Goal: Task Accomplishment & Management: Complete application form

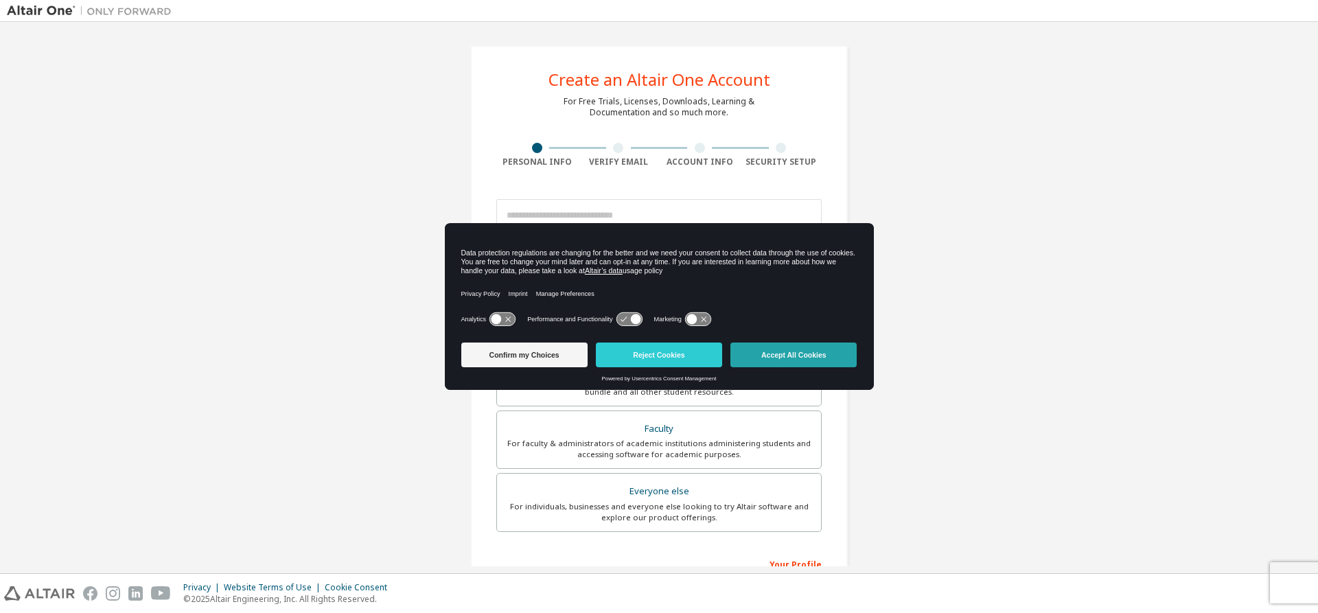
click at [823, 352] on button "Accept All Cookies" at bounding box center [794, 355] width 126 height 25
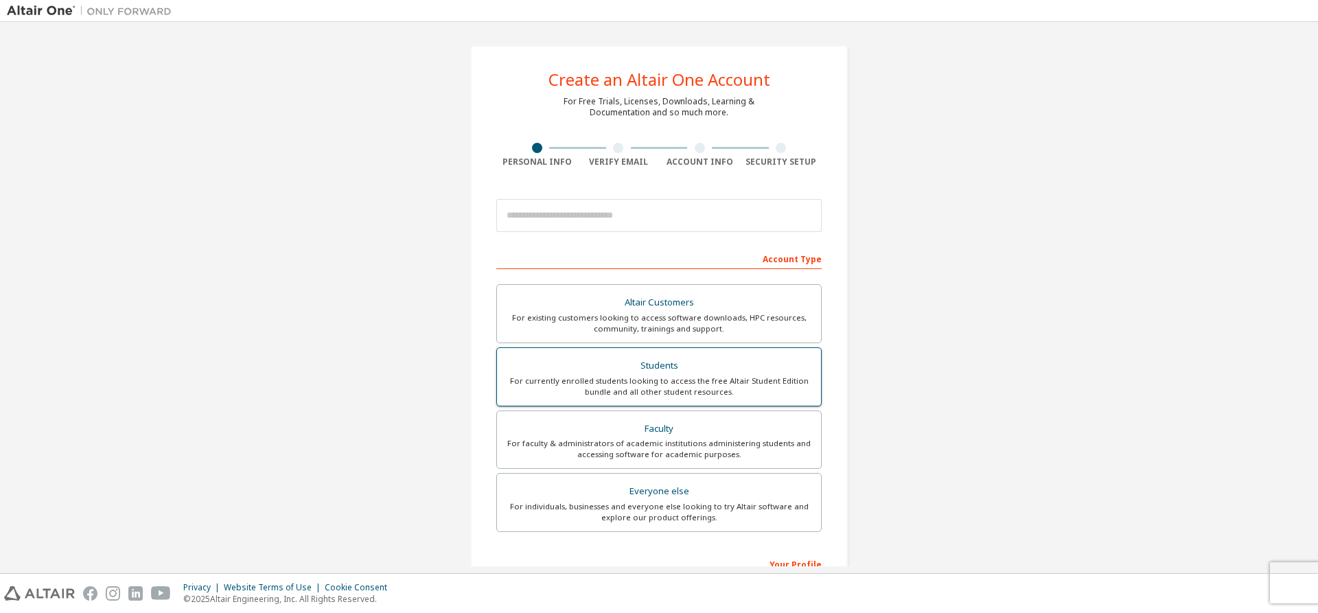
click at [643, 385] on div "For currently enrolled students looking to access the free Altair Student Editi…" at bounding box center [659, 387] width 308 height 22
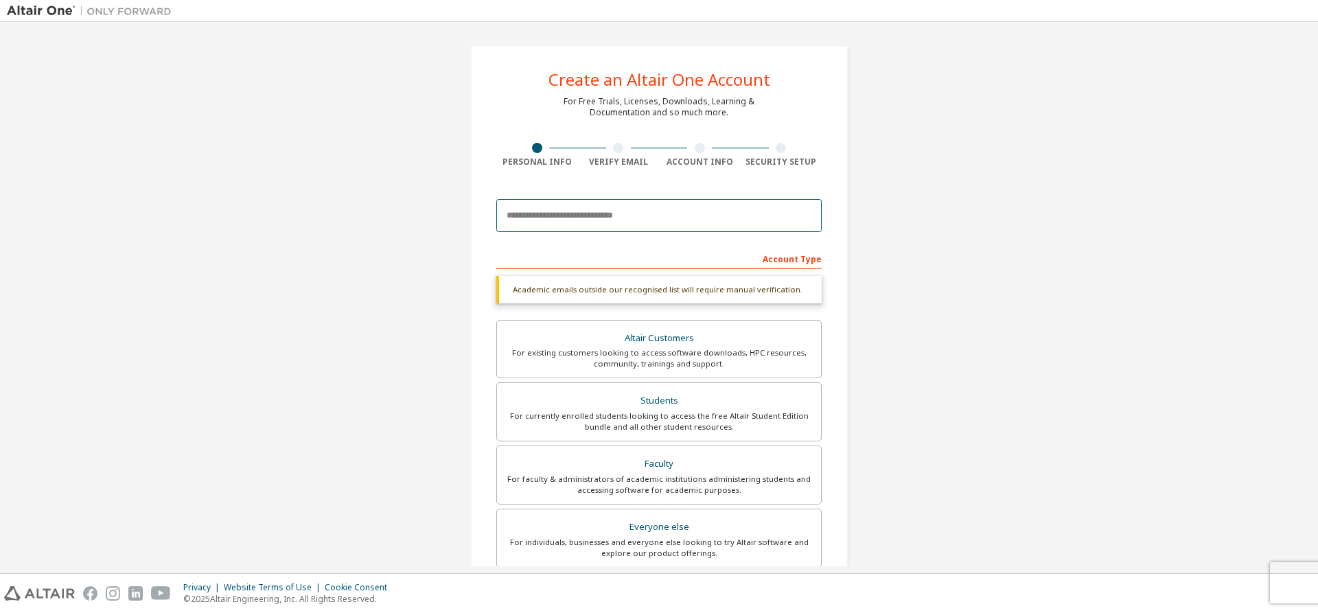
click at [608, 221] on input "email" at bounding box center [658, 215] width 325 height 33
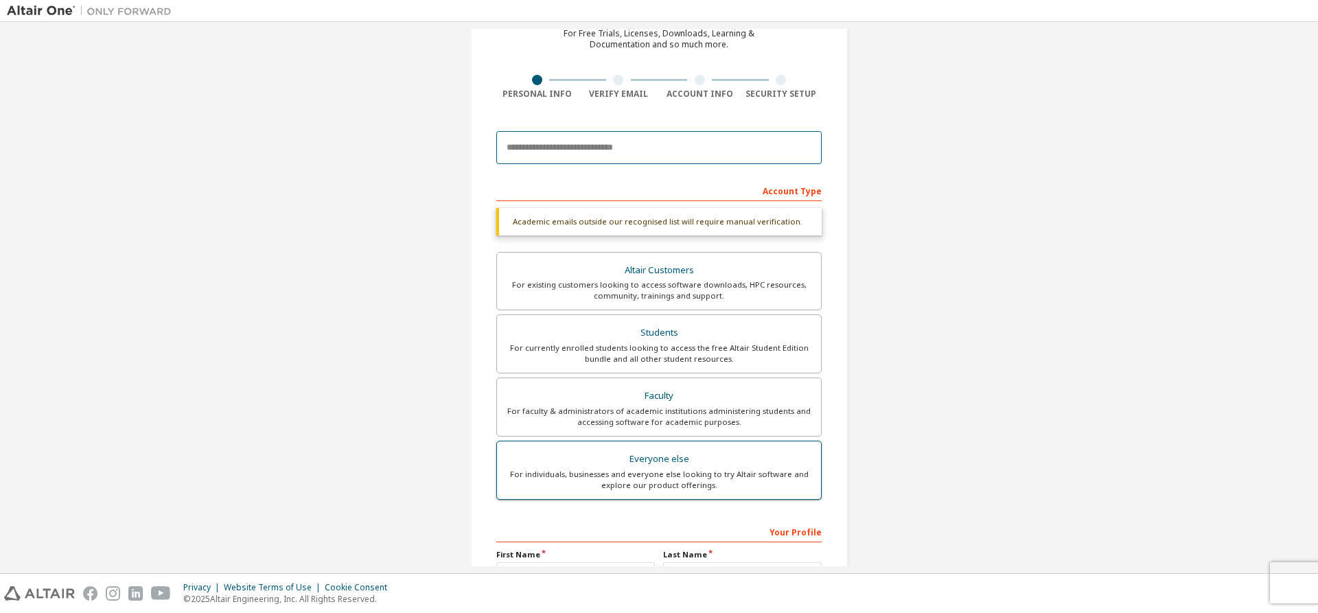
scroll to position [206, 0]
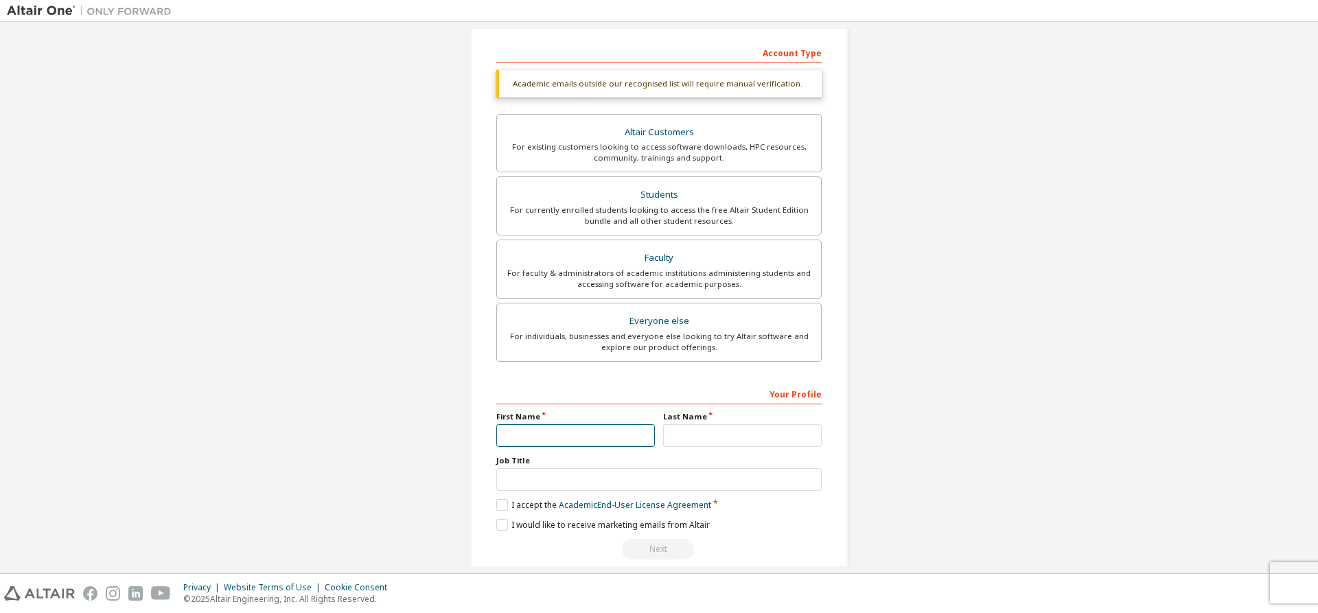
click at [513, 446] on input "text" at bounding box center [575, 435] width 159 height 23
type input "******"
click at [734, 428] on input "text" at bounding box center [742, 435] width 159 height 23
type input "********"
click at [604, 465] on label "Job Title" at bounding box center [658, 460] width 325 height 11
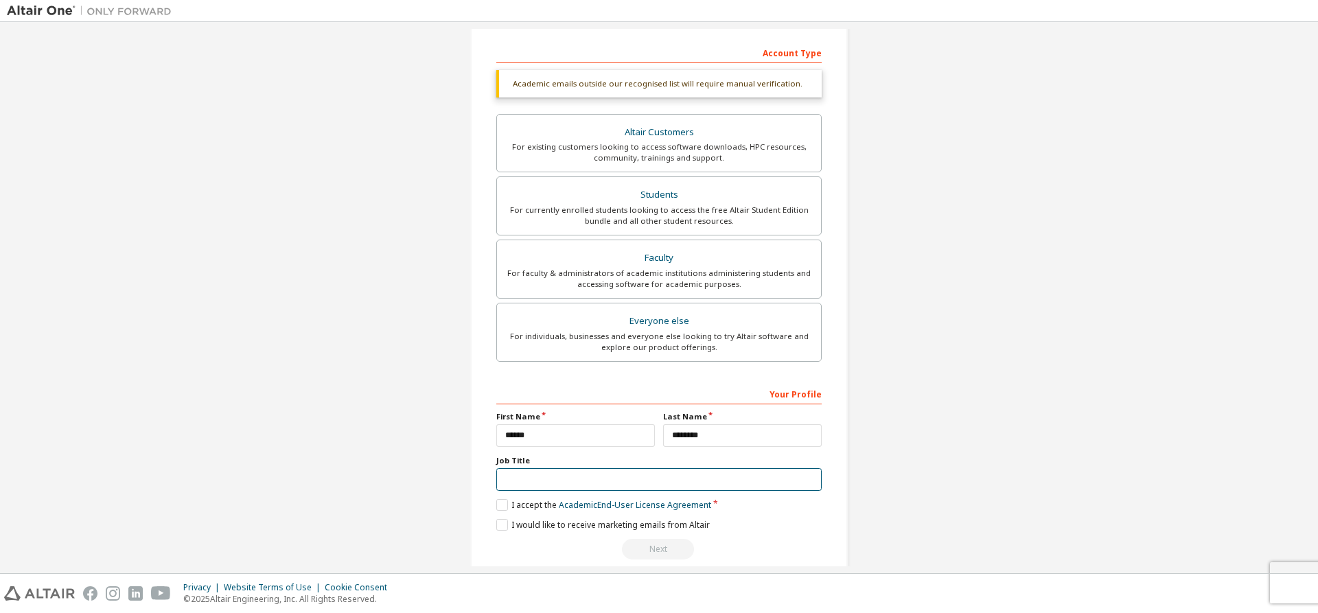
click at [602, 476] on input "text" at bounding box center [658, 479] width 325 height 23
type input "*******"
click at [496, 507] on label "I accept the Academic End-User License Agreement" at bounding box center [603, 505] width 215 height 12
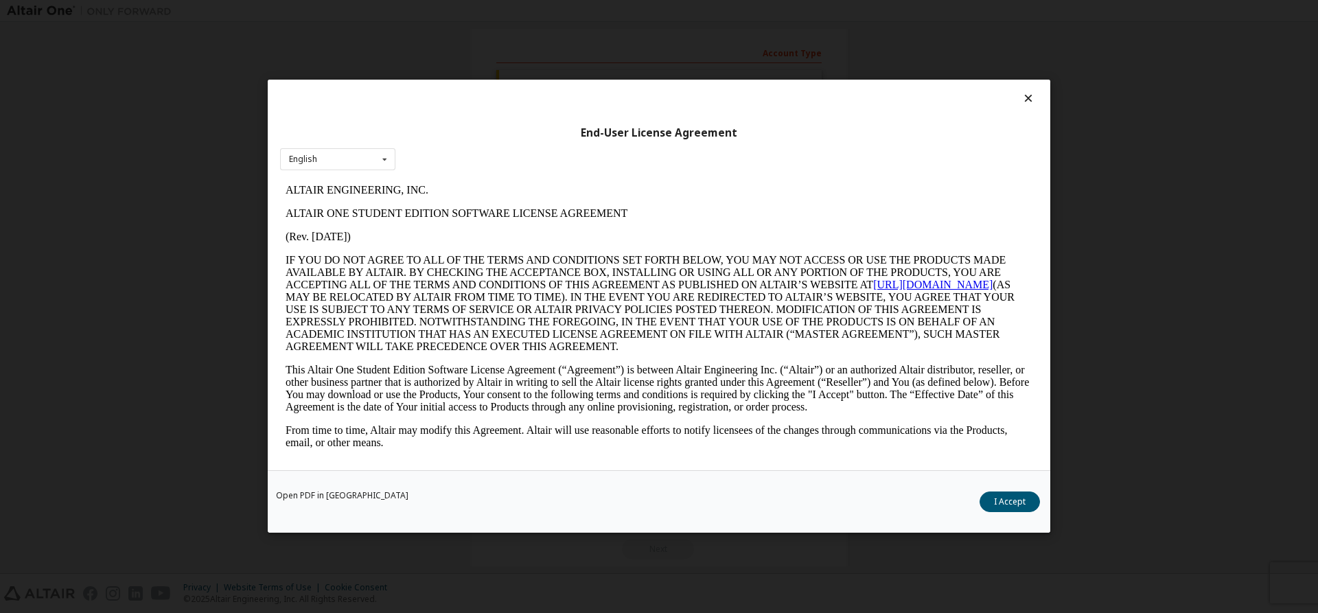
scroll to position [0, 0]
click at [996, 503] on button "I Accept" at bounding box center [1010, 502] width 60 height 21
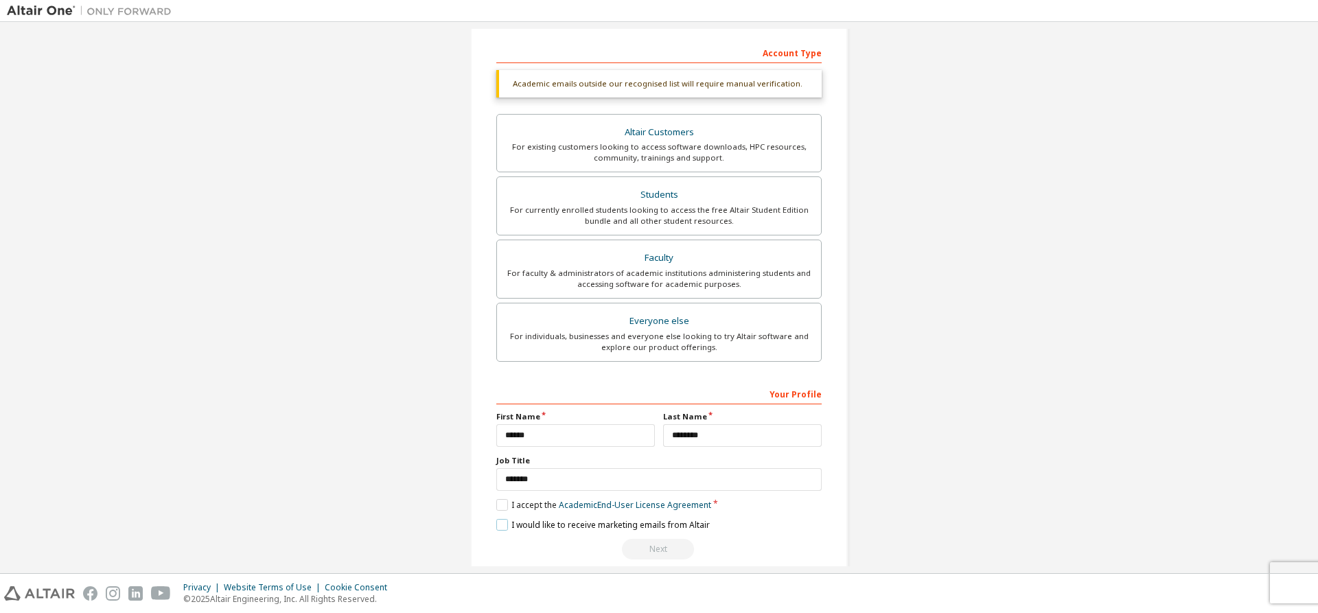
click at [502, 523] on label "I would like to receive marketing emails from Altair" at bounding box center [603, 525] width 214 height 12
click at [628, 192] on div "Students" at bounding box center [659, 194] width 308 height 19
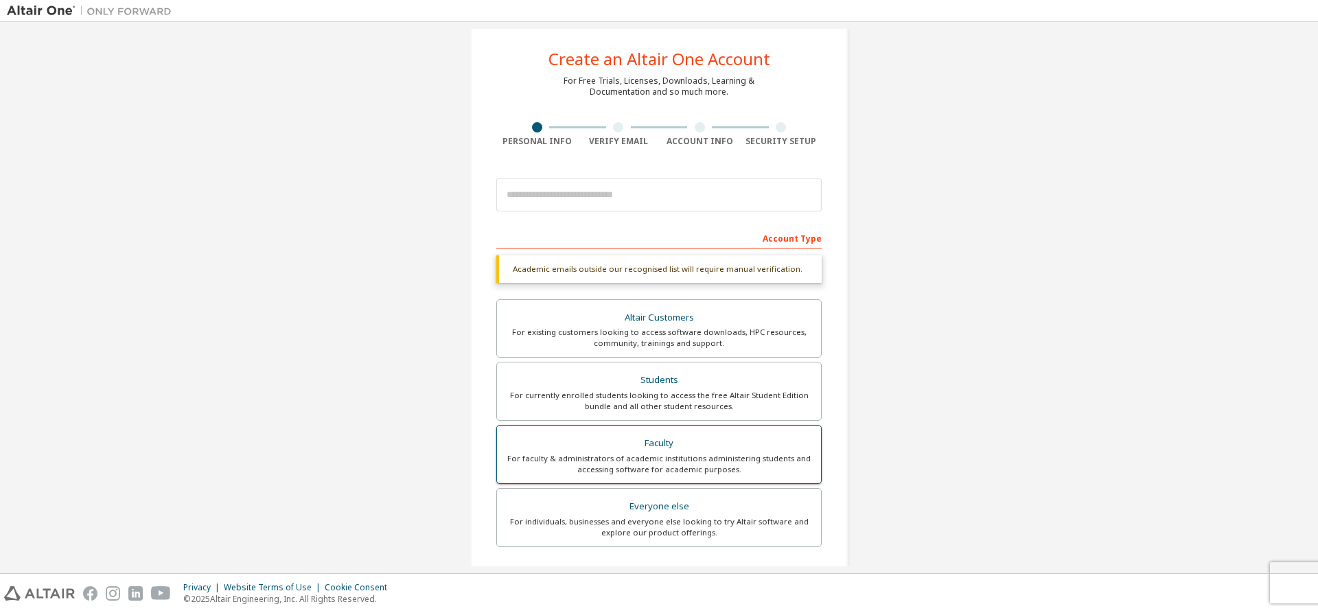
scroll to position [19, 0]
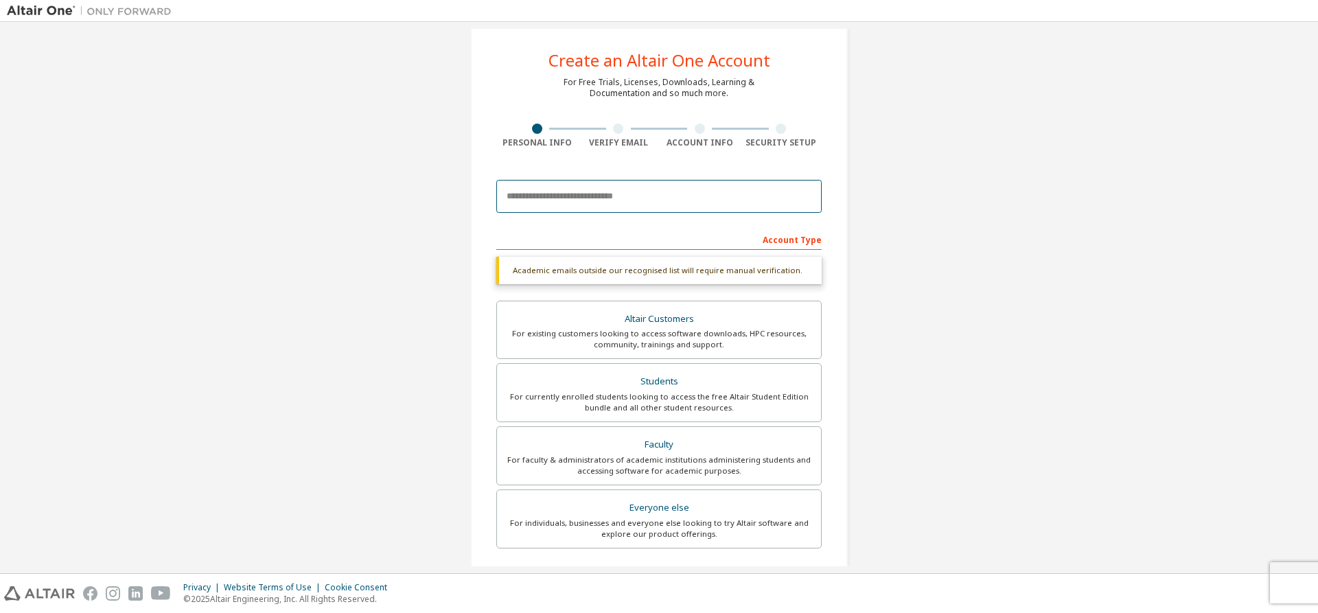
click at [605, 208] on input "email" at bounding box center [658, 196] width 325 height 33
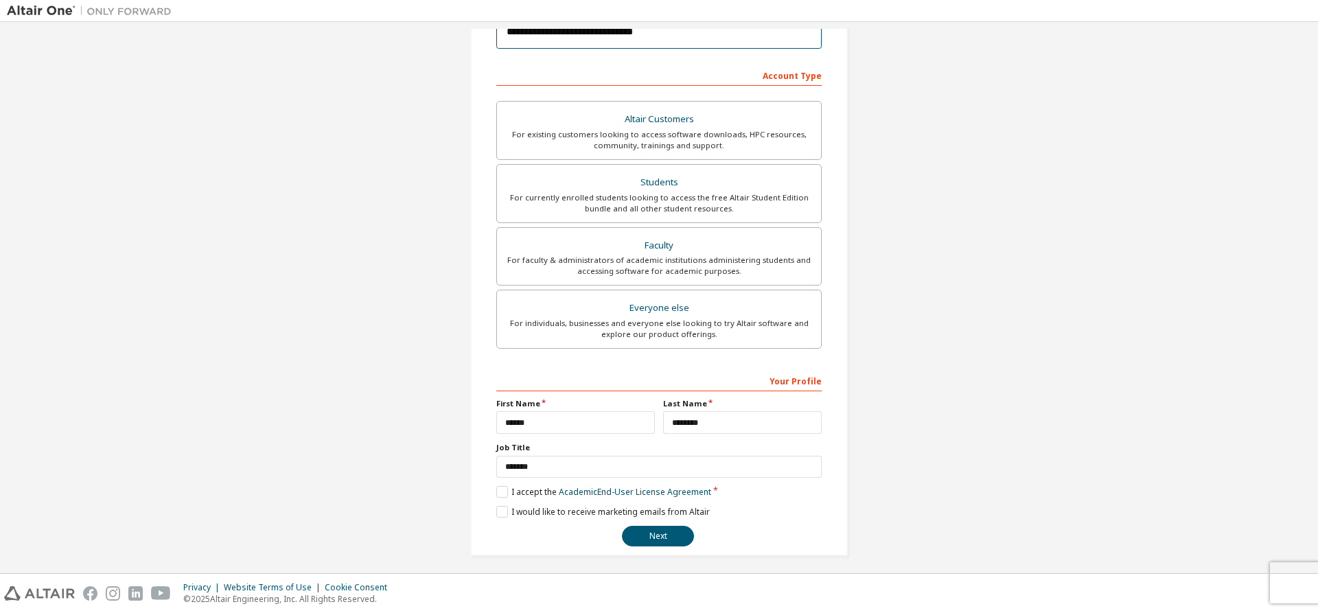
scroll to position [190, 0]
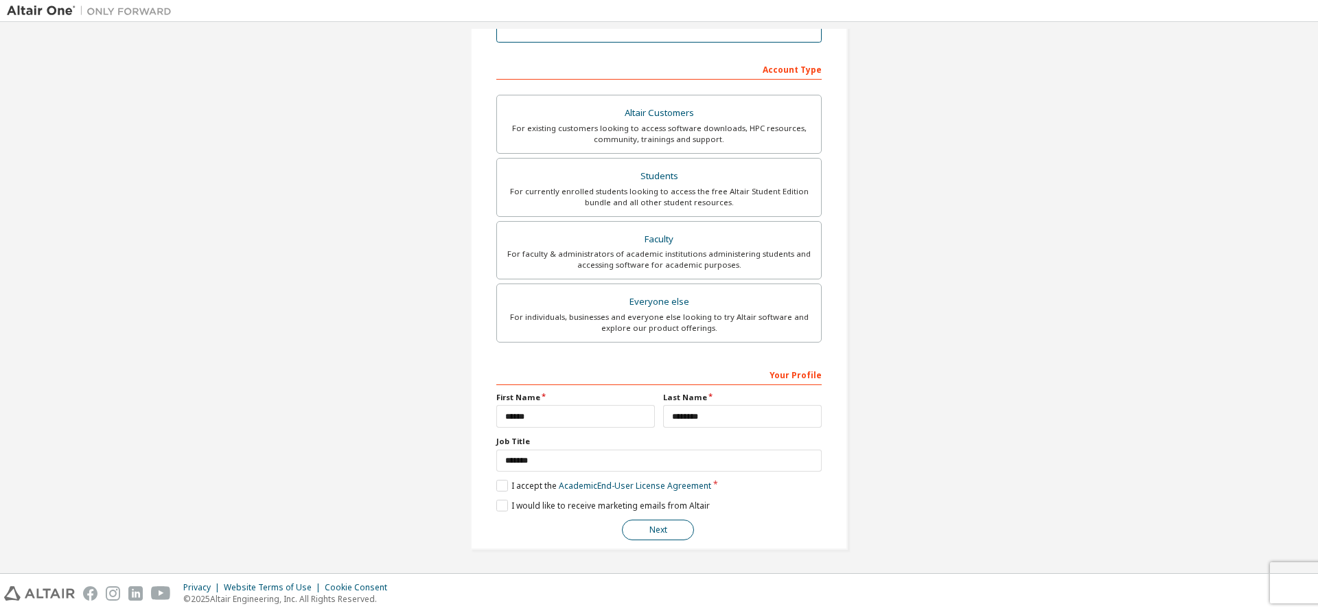
type input "**********"
click at [656, 538] on button "Next" at bounding box center [658, 530] width 72 height 21
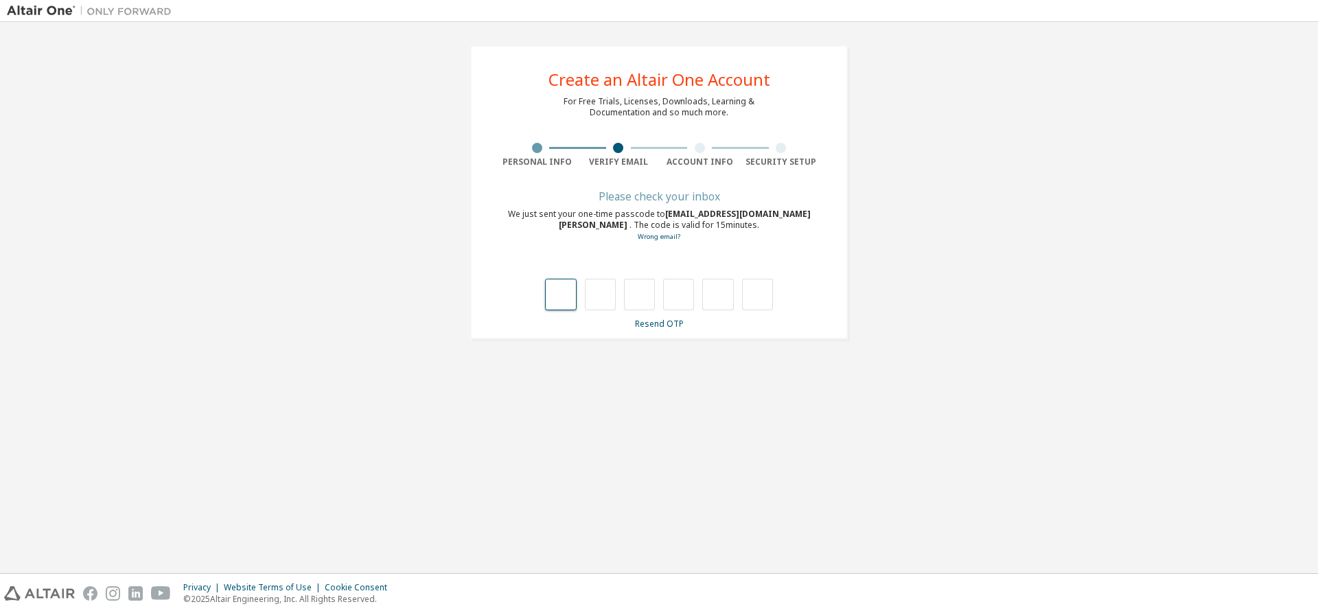
type input "*"
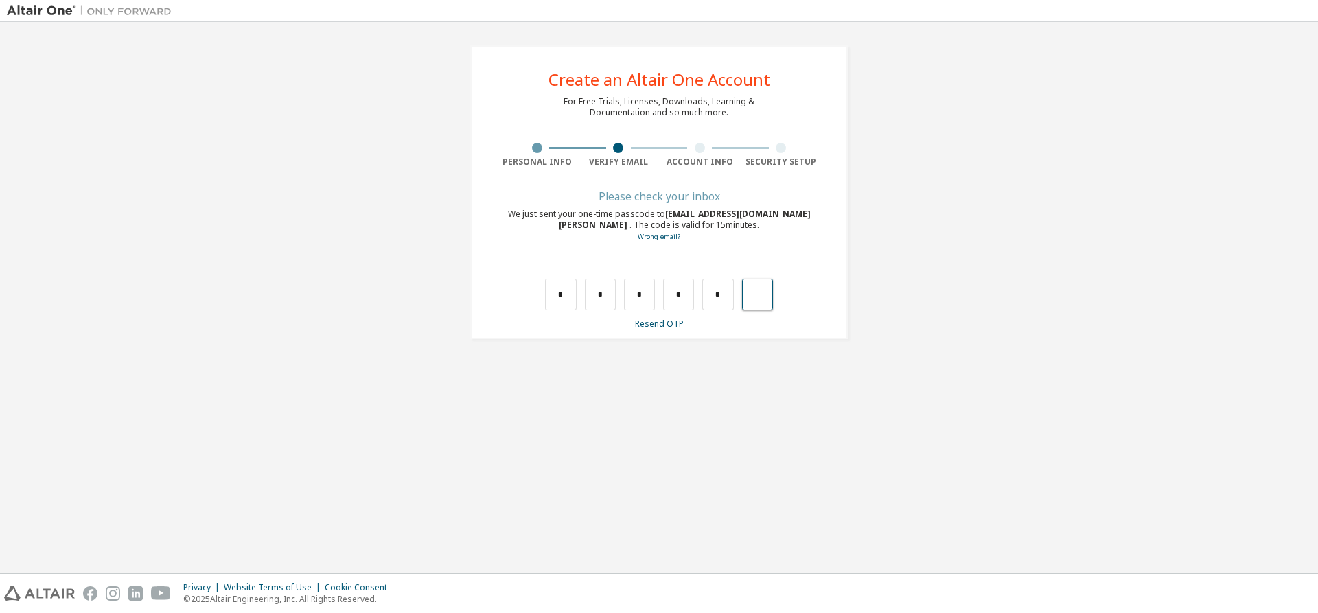
type input "*"
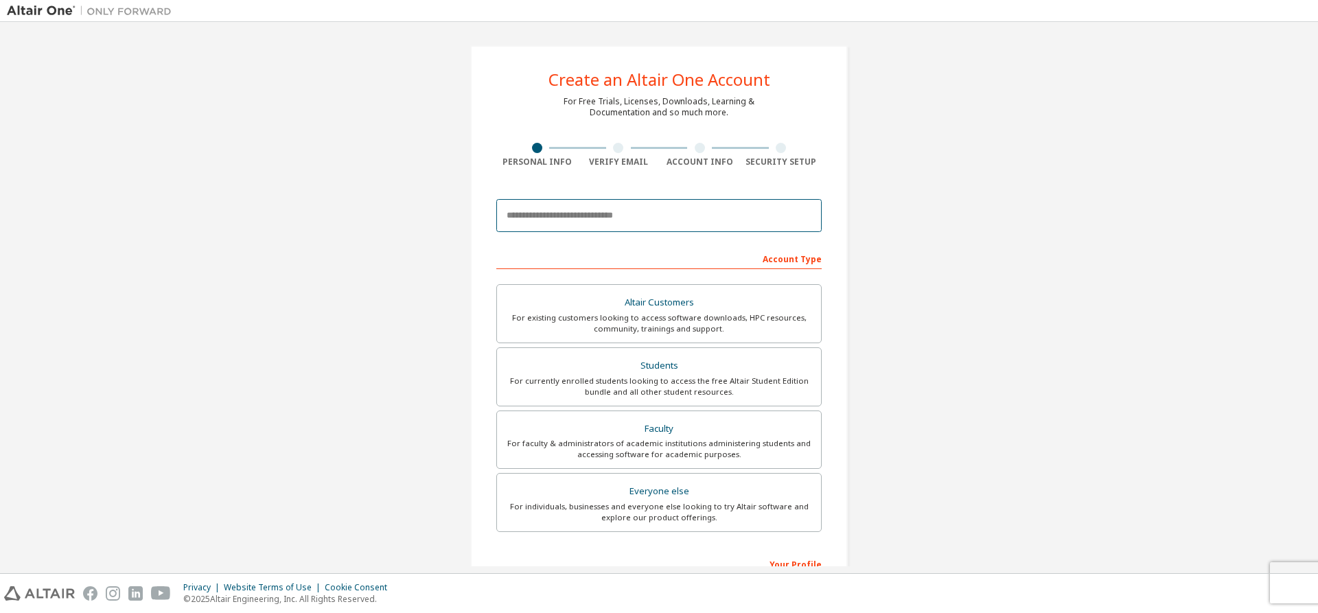
click at [656, 211] on input "email" at bounding box center [658, 215] width 325 height 33
type input "**********"
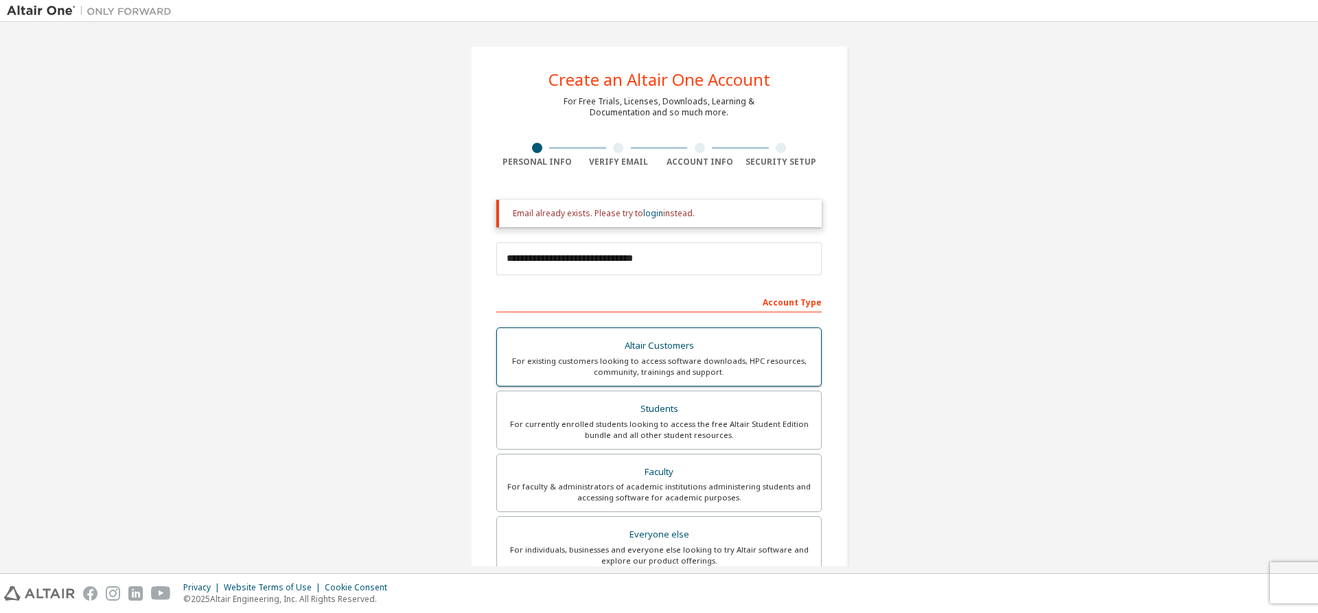
click at [667, 380] on label "Altair Customers For existing customers looking to access software downloads, H…" at bounding box center [658, 357] width 325 height 59
click at [673, 422] on div "For currently enrolled students looking to access the free Altair Student Editi…" at bounding box center [659, 430] width 308 height 22
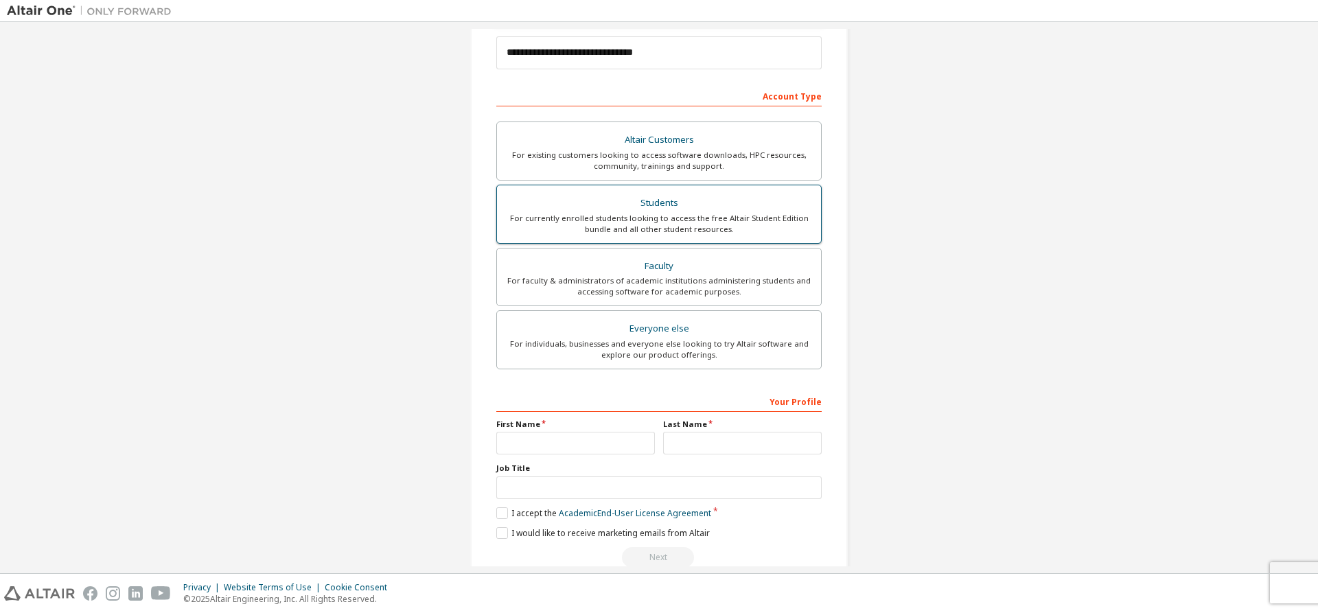
scroll to position [233, 0]
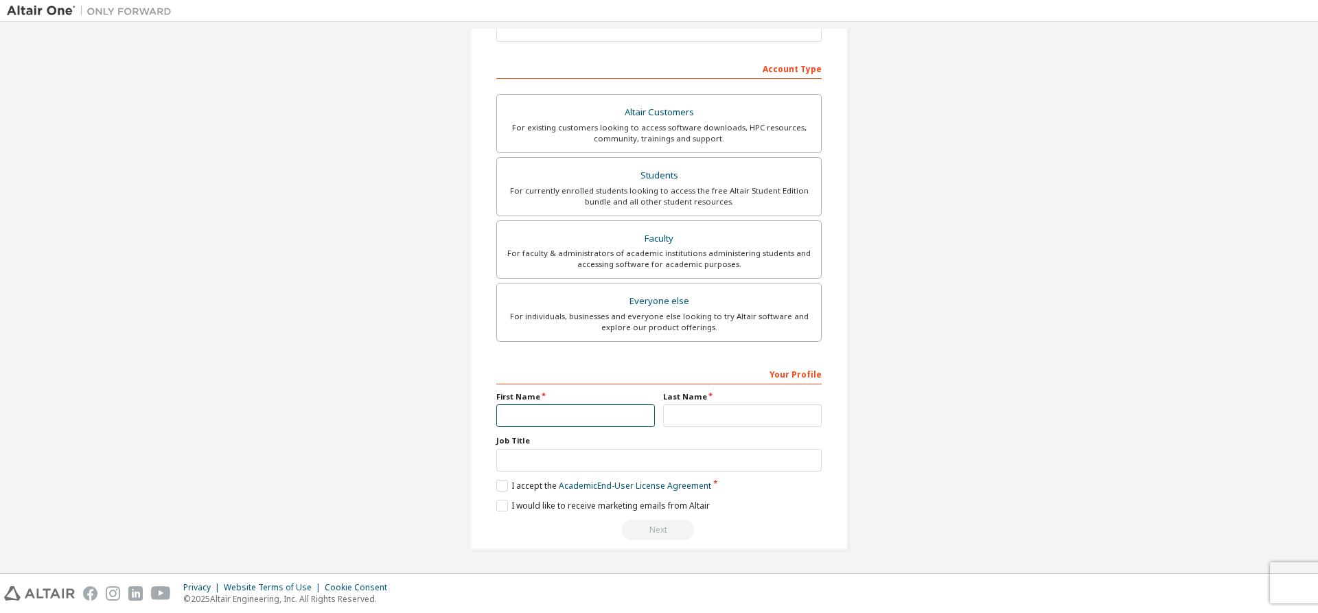
click at [585, 404] on input "text" at bounding box center [575, 415] width 159 height 23
type input "******"
click at [739, 417] on input "text" at bounding box center [742, 415] width 159 height 23
type input "********"
click at [628, 462] on input "text" at bounding box center [658, 460] width 325 height 23
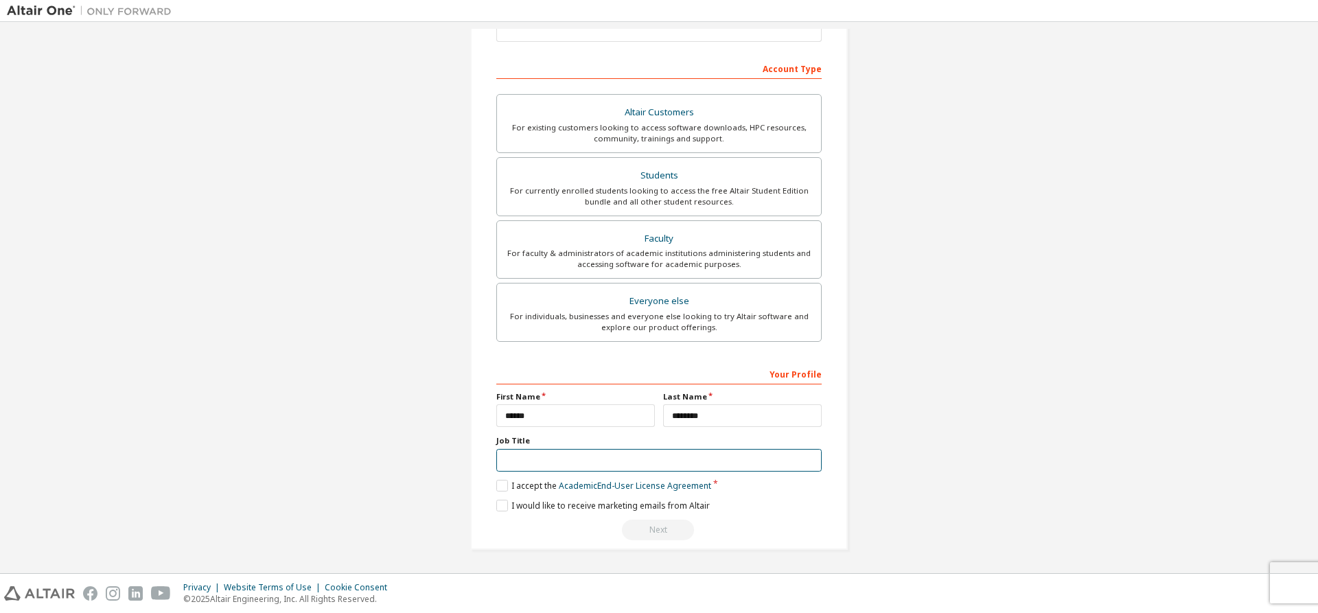
type input "*******"
click at [497, 482] on label "I accept the Academic End-User License Agreement" at bounding box center [603, 486] width 215 height 12
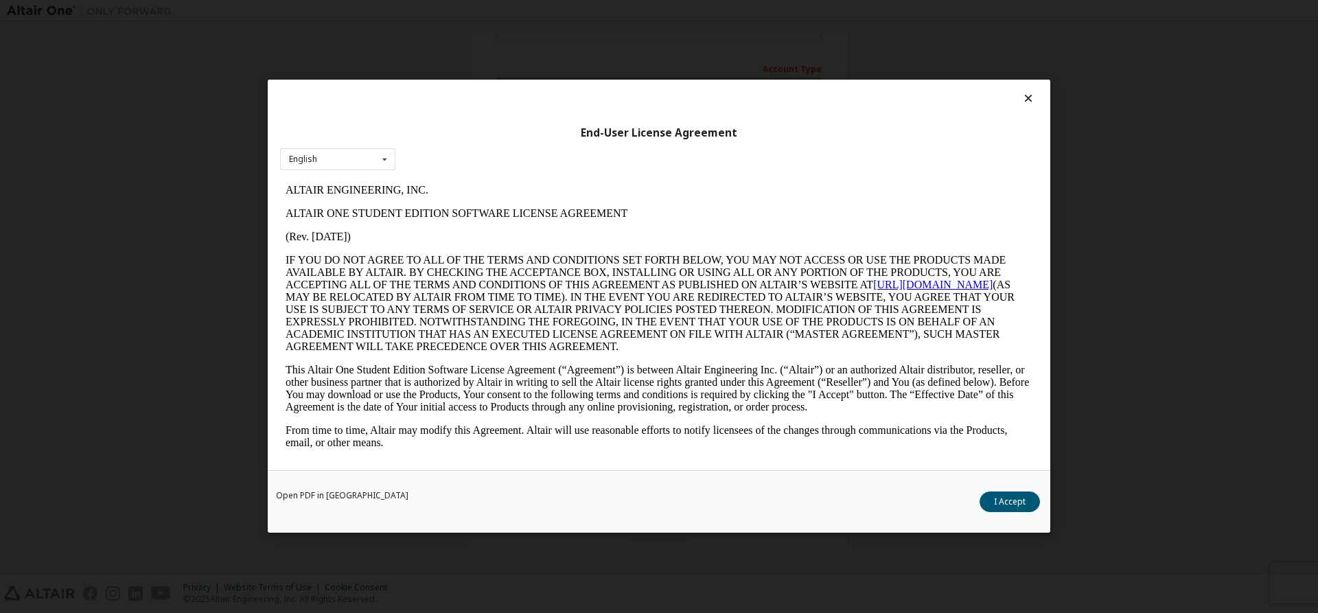
scroll to position [0, 0]
click at [992, 496] on button "I Accept" at bounding box center [1010, 502] width 60 height 21
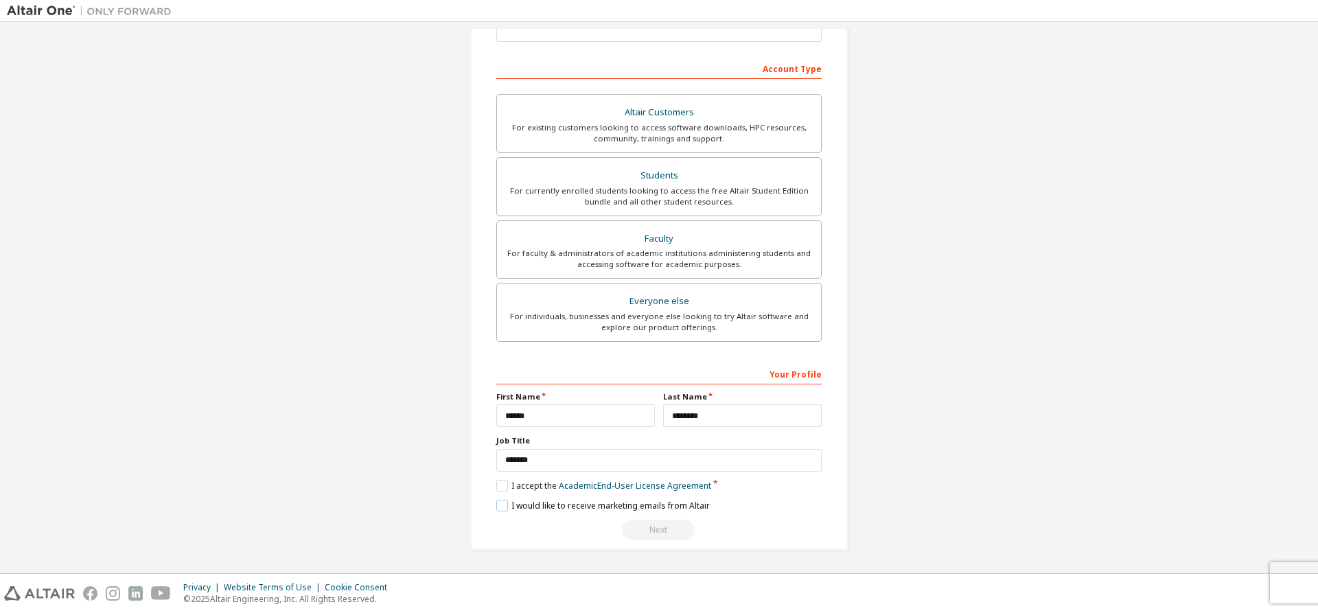
click at [498, 503] on label "I would like to receive marketing emails from Altair" at bounding box center [603, 506] width 214 height 12
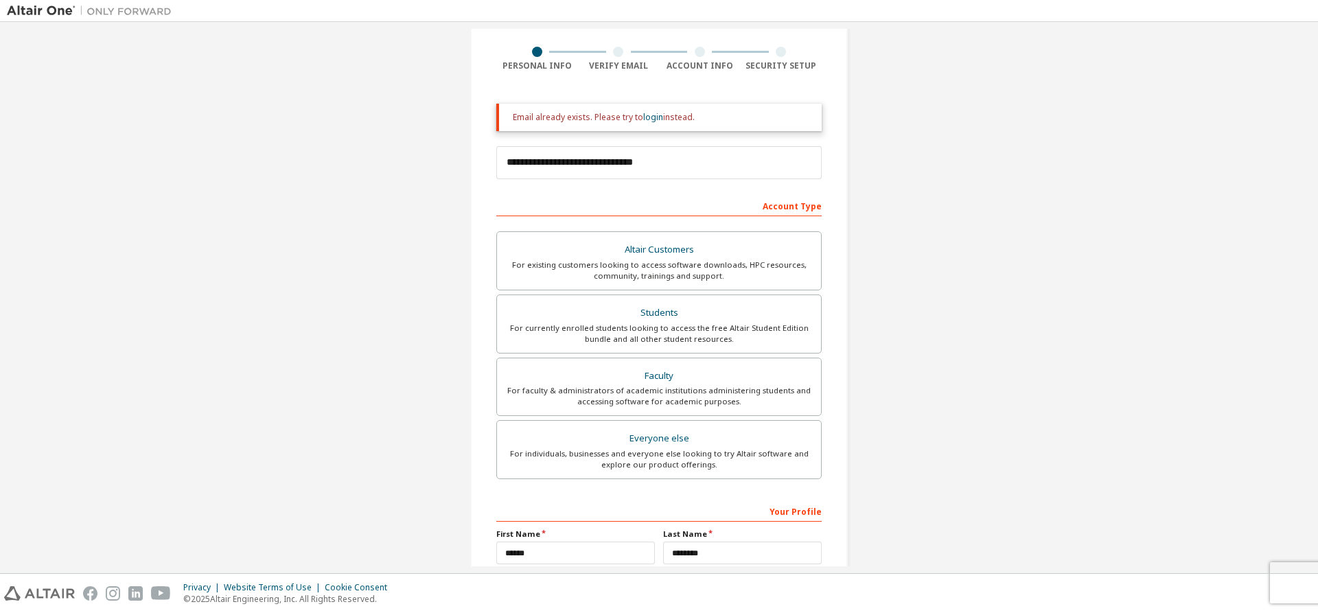
scroll to position [27, 0]
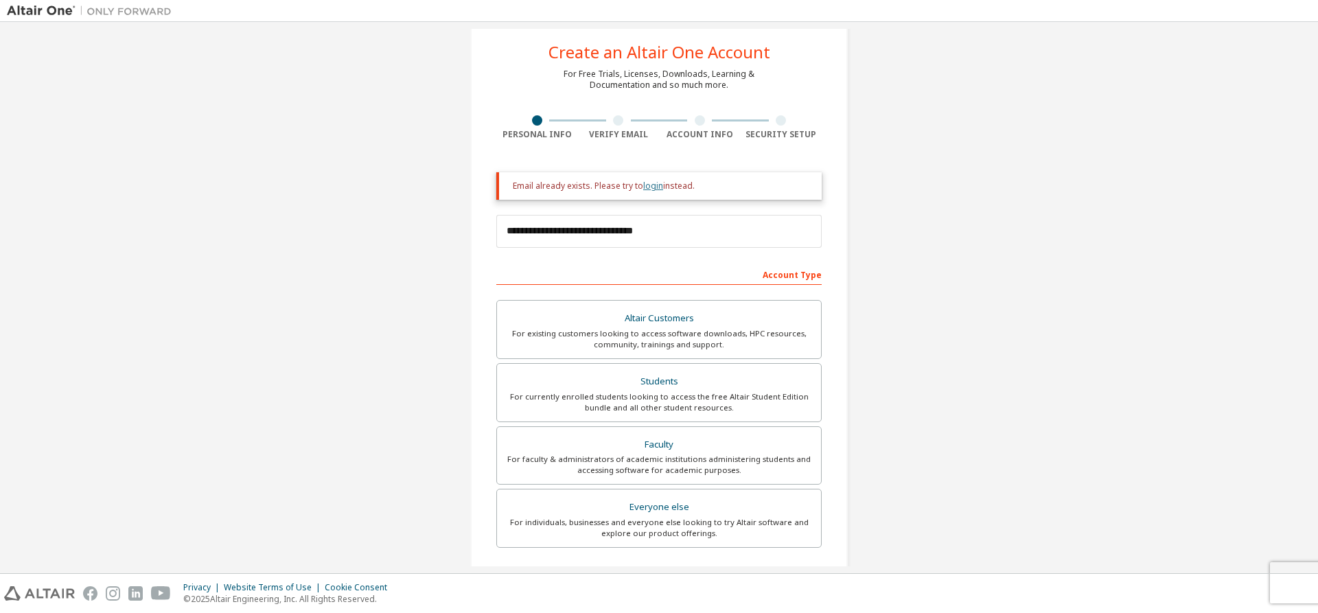
click at [651, 184] on link "login" at bounding box center [653, 186] width 20 height 12
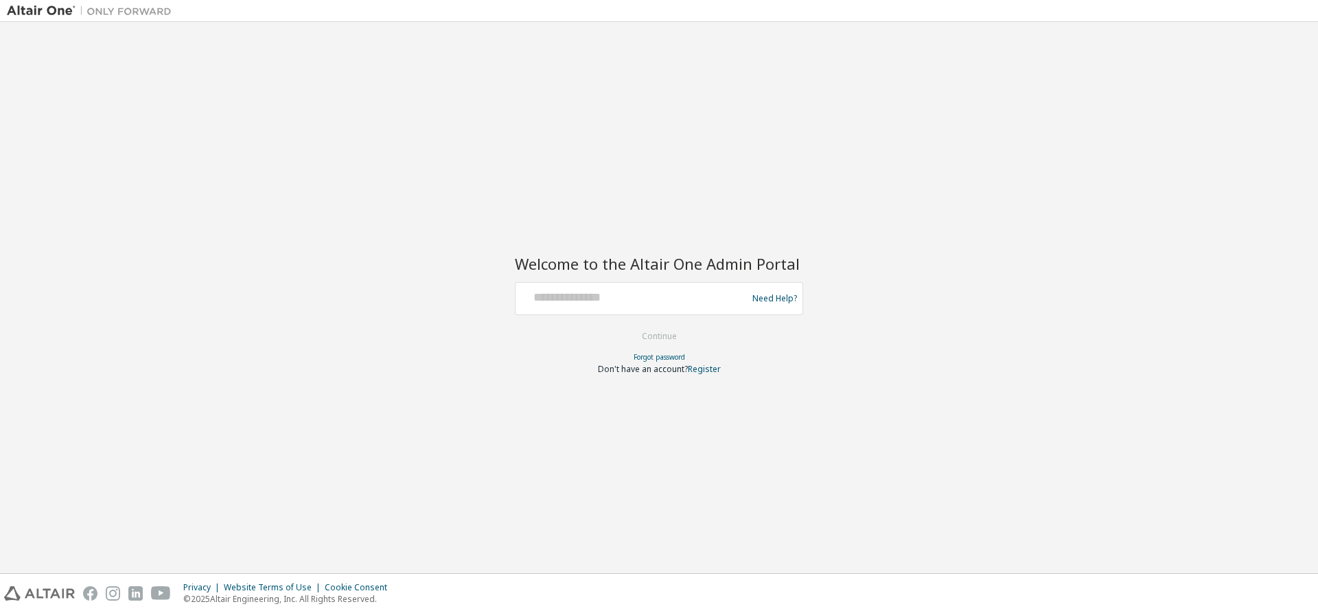
click at [637, 306] on div at bounding box center [633, 299] width 225 height 26
click at [632, 297] on input "text" at bounding box center [633, 296] width 225 height 20
type input "**********"
click at [679, 334] on button "Continue" at bounding box center [660, 336] width 64 height 21
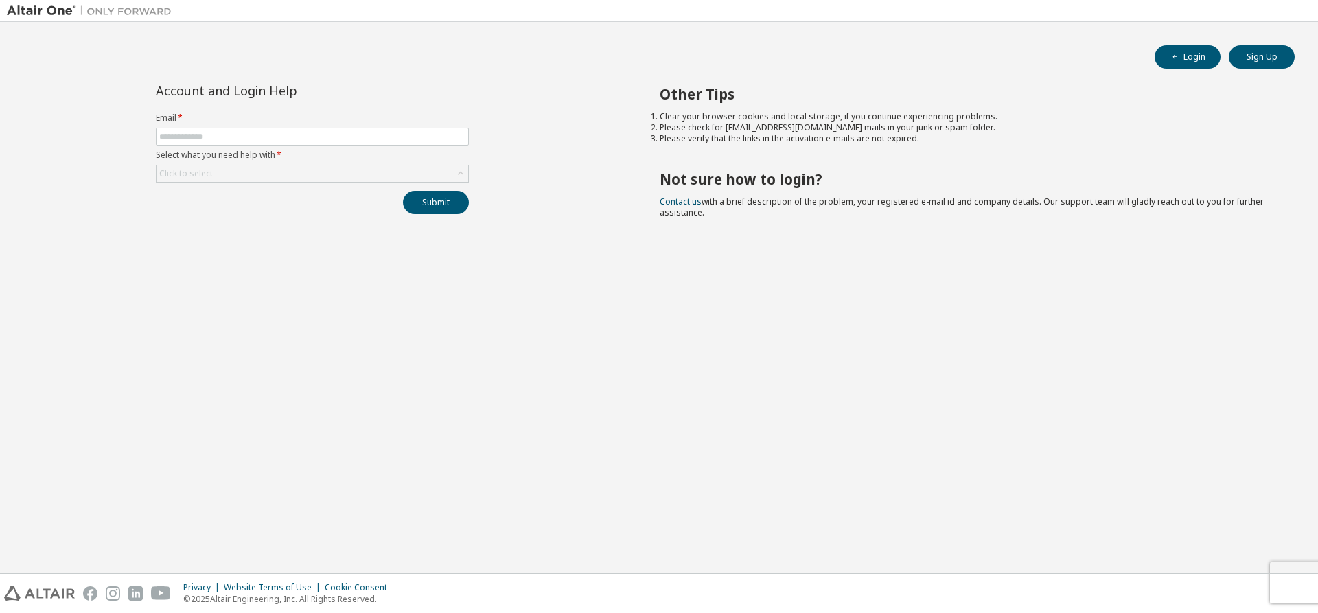
drag, startPoint x: 987, startPoint y: 39, endPoint x: 995, endPoint y: 533, distance: 493.8
click at [995, 533] on div "Other Tips Clear your browser cookies and local storage, if you continue experi…" at bounding box center [965, 317] width 694 height 465
click at [181, 141] on input "text" at bounding box center [312, 136] width 306 height 11
type input "**********"
click at [253, 170] on div "Click to select" at bounding box center [313, 173] width 312 height 16
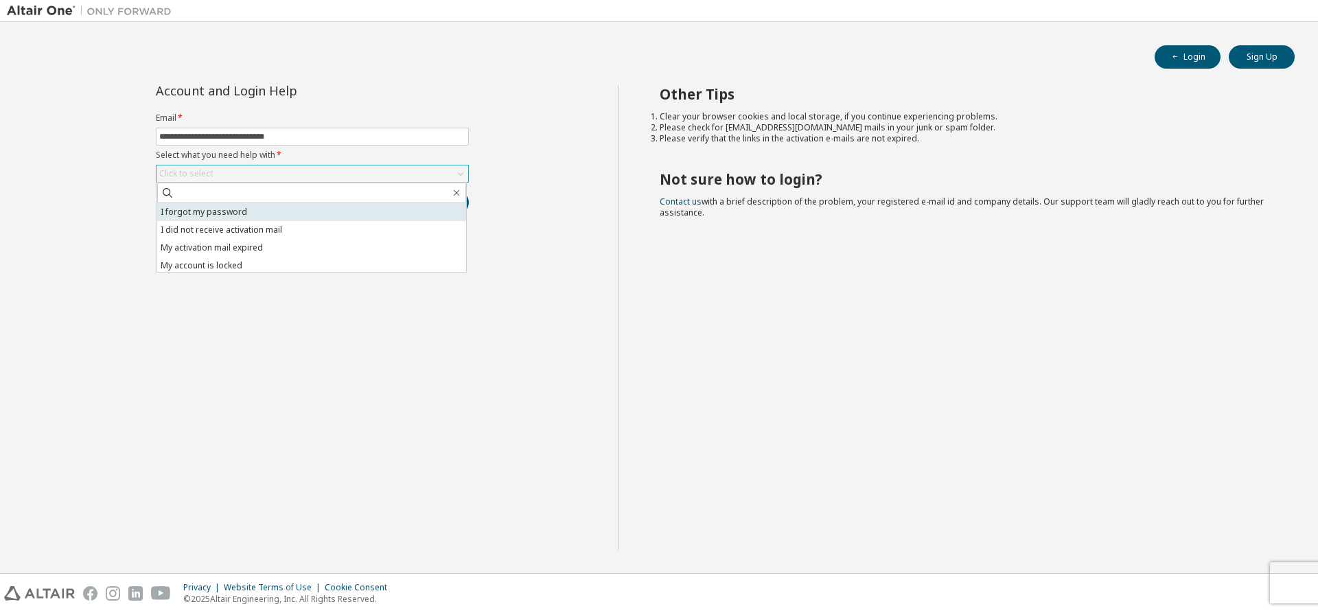
click at [255, 209] on li "I forgot my password" at bounding box center [311, 212] width 309 height 18
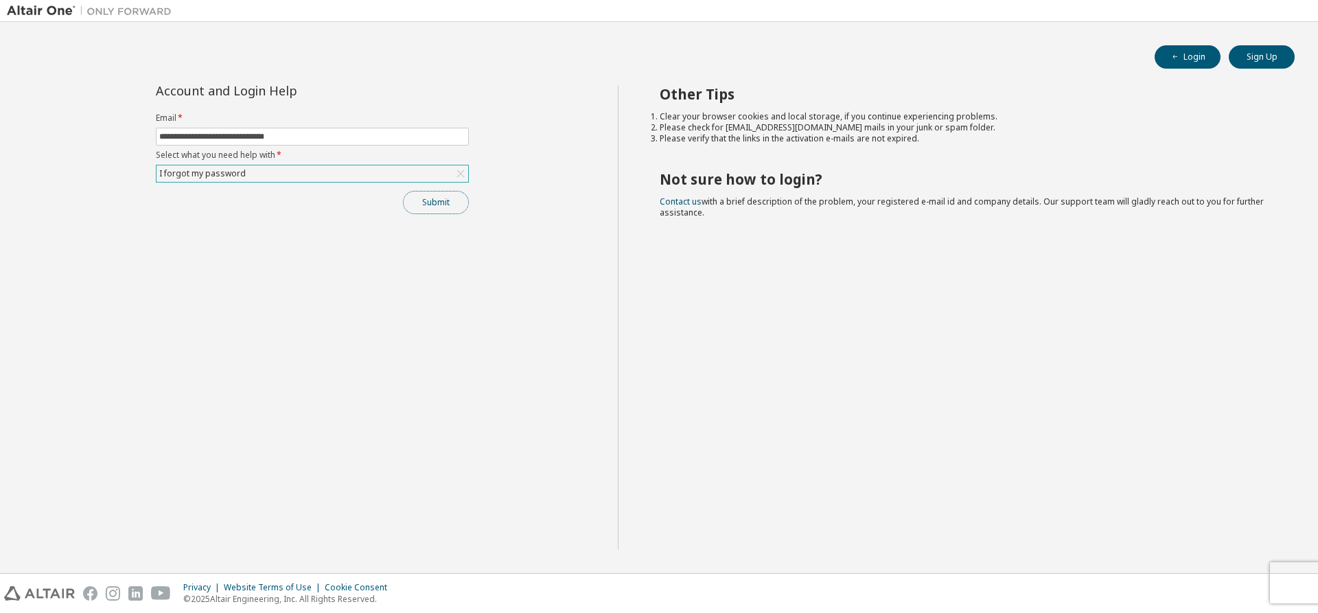
click at [460, 207] on button "Submit" at bounding box center [436, 202] width 66 height 23
click at [1249, 54] on button "Sign Up" at bounding box center [1262, 56] width 66 height 23
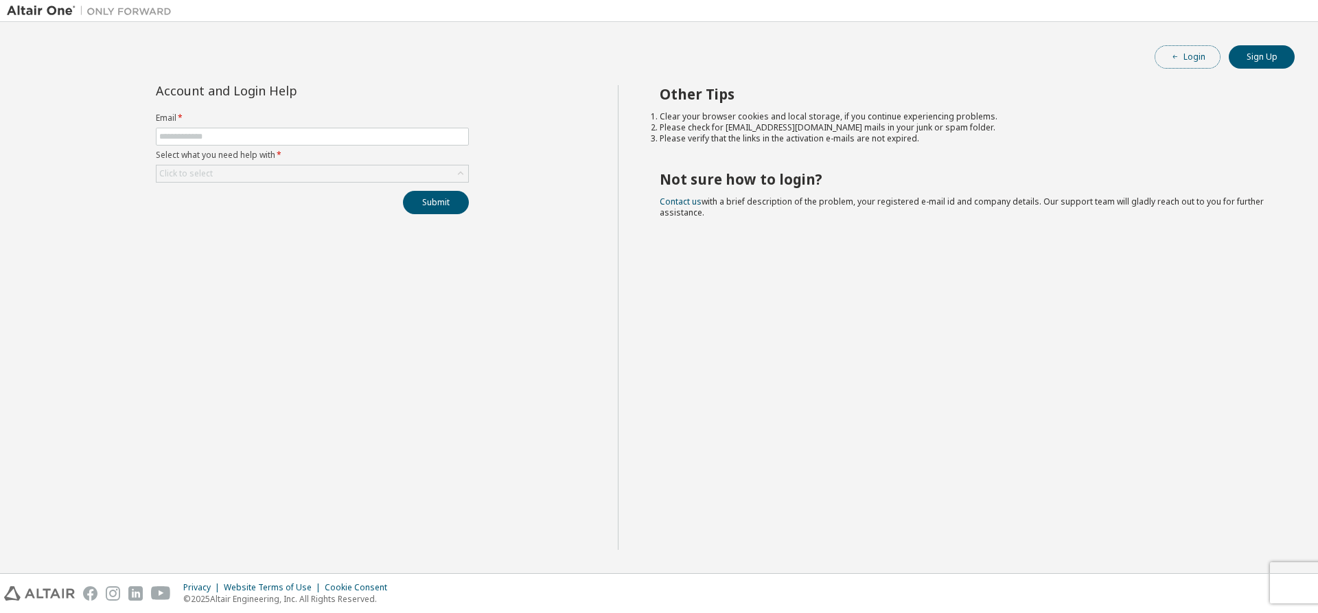
click at [1191, 63] on button "Login" at bounding box center [1188, 56] width 66 height 23
